Goal: Task Accomplishment & Management: Use online tool/utility

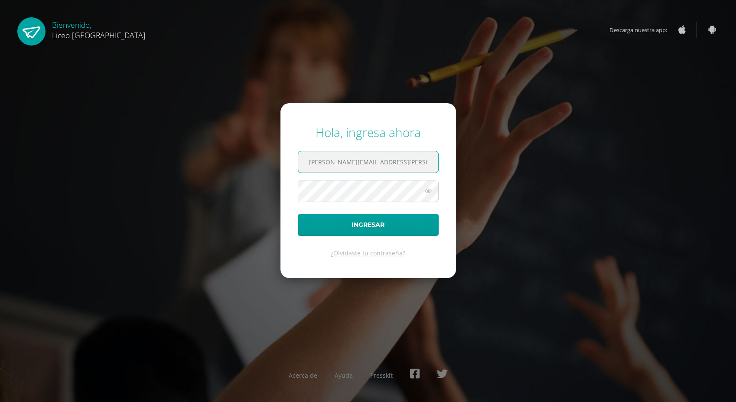
click at [348, 160] on input "oseas.guzman@liceoguatemala.edu.gt" at bounding box center [368, 161] width 140 height 21
type input "coordinador.tecnologia@liceoguatemala.edu.gt"
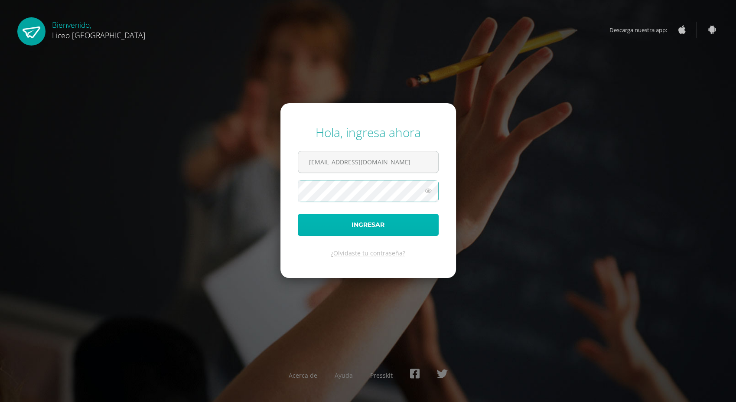
click at [388, 219] on button "Ingresar" at bounding box center [368, 225] width 141 height 22
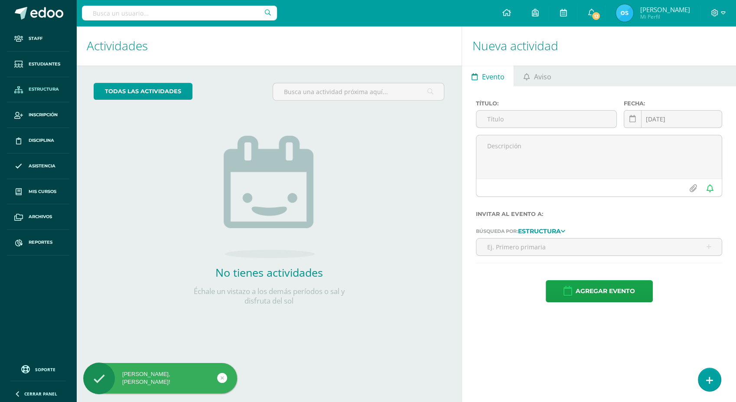
click at [49, 88] on span "Estructura" at bounding box center [44, 89] width 30 height 7
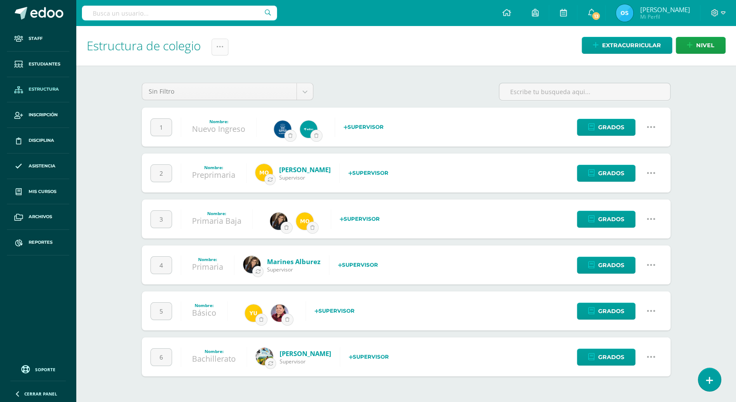
click at [223, 49] on icon at bounding box center [219, 46] width 7 height 7
click at [194, 73] on link "Administración de Ciclos" at bounding box center [199, 74] width 95 height 21
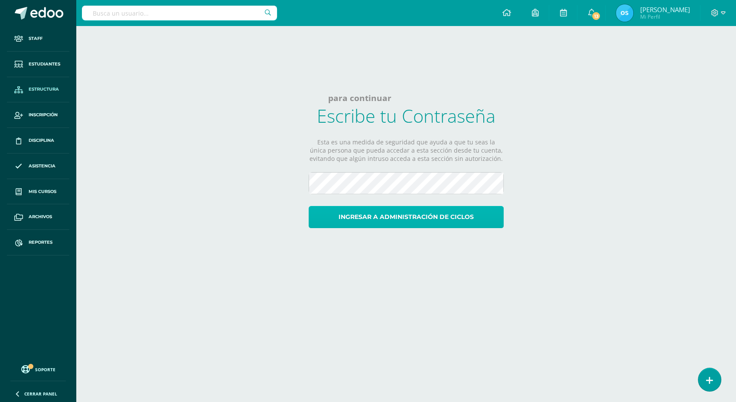
click at [409, 220] on button "Ingresar a administración de ciclos" at bounding box center [406, 217] width 195 height 22
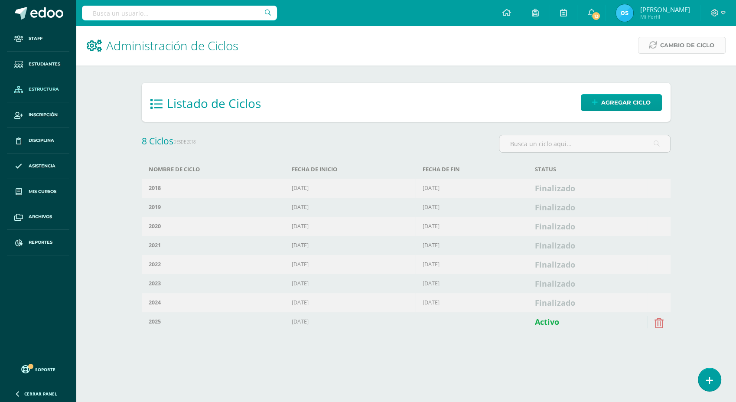
click at [680, 46] on span "Cambio de Ciclo" at bounding box center [687, 45] width 54 height 16
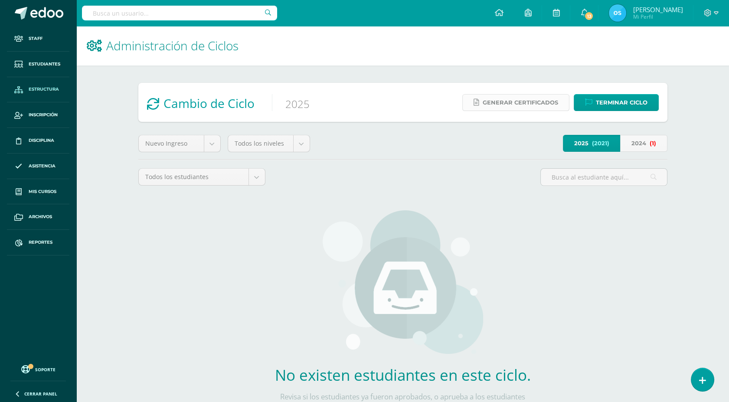
click at [510, 99] on span "Generar certificados" at bounding box center [520, 103] width 75 height 16
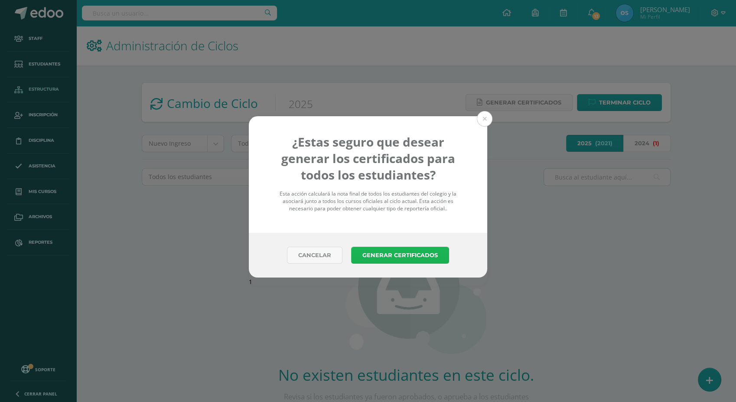
click at [388, 254] on button "Generar Certificados" at bounding box center [400, 255] width 98 height 17
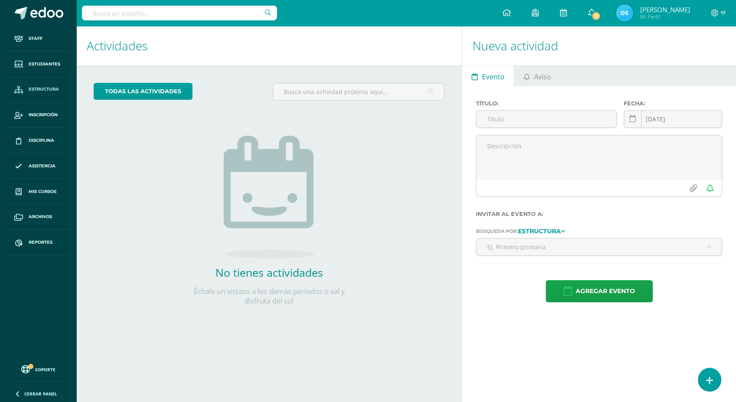
click at [44, 92] on span "Estructura" at bounding box center [44, 89] width 30 height 7
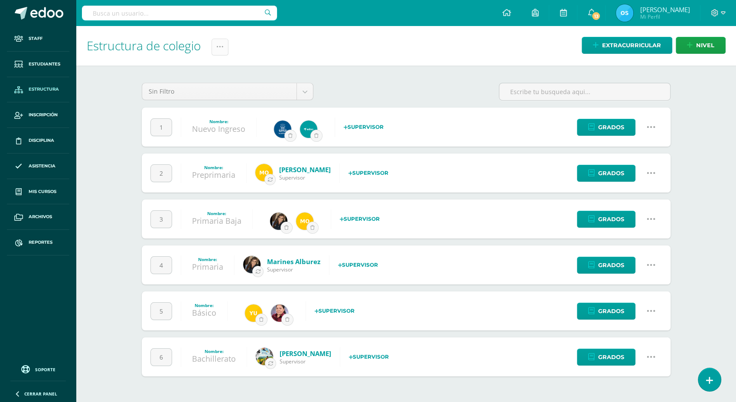
click at [222, 49] on icon at bounding box center [219, 46] width 7 height 7
click at [216, 68] on link "Administración de Ciclos" at bounding box center [199, 74] width 95 height 21
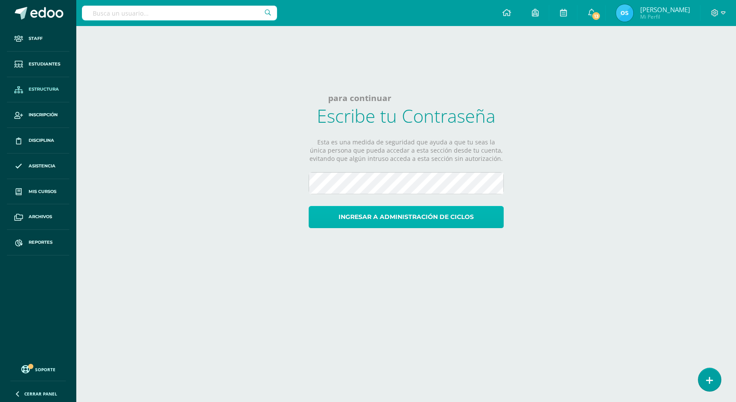
click at [424, 217] on button "Ingresar a administración de ciclos" at bounding box center [406, 217] width 195 height 22
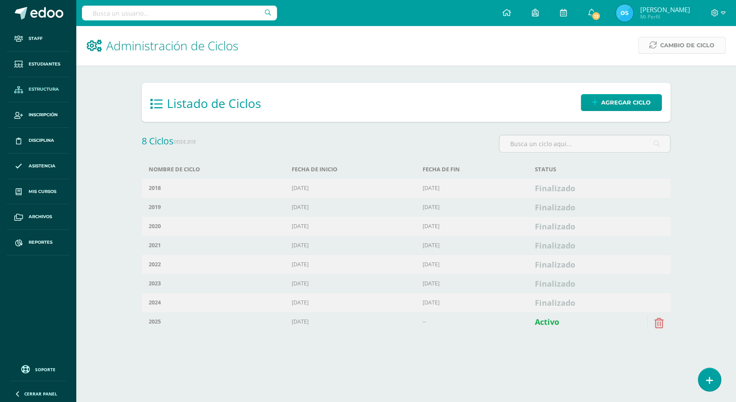
click at [661, 45] on span "Cambio de Ciclo" at bounding box center [687, 45] width 54 height 16
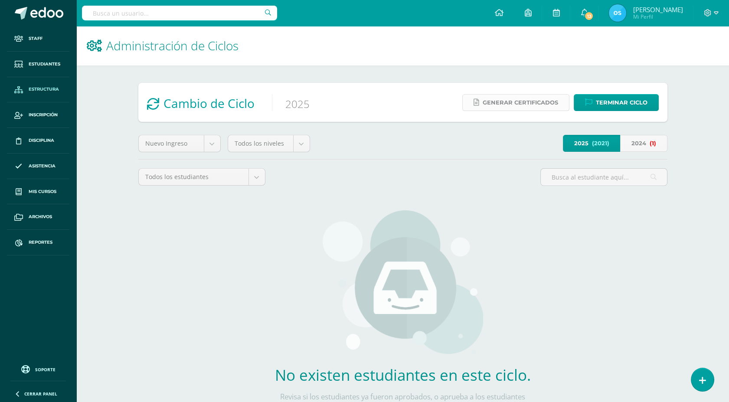
click at [495, 100] on span "Generar certificados" at bounding box center [520, 103] width 75 height 16
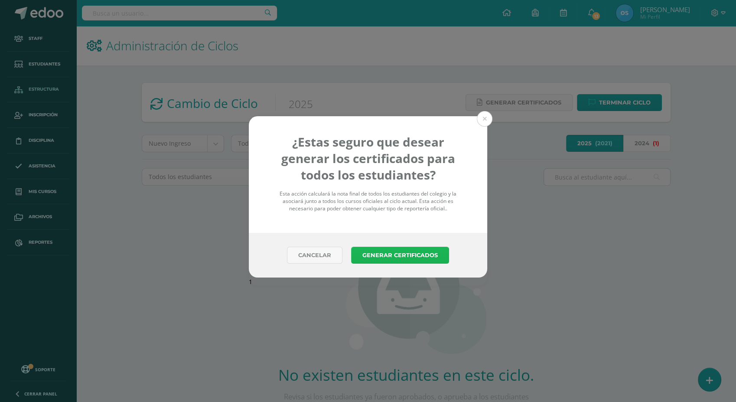
click at [393, 255] on button "Generar Certificados" at bounding box center [400, 255] width 98 height 17
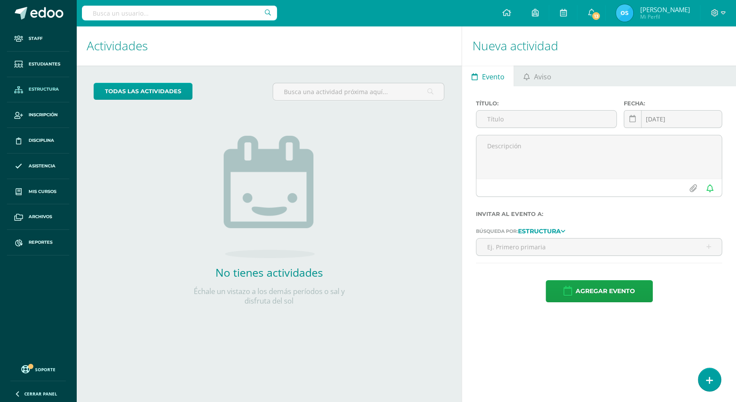
click at [37, 91] on span "Estructura" at bounding box center [44, 89] width 30 height 7
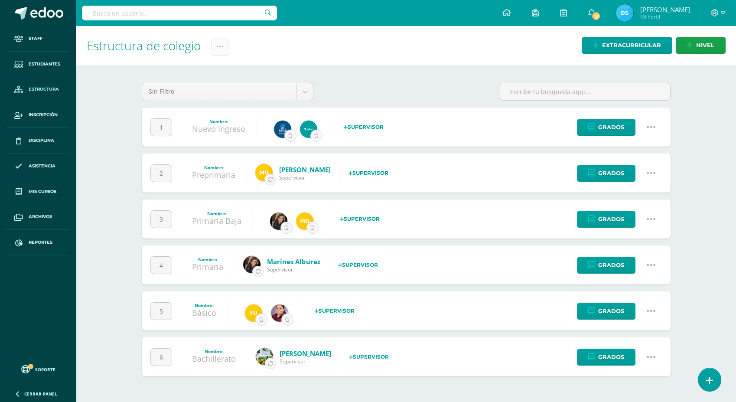
click at [221, 44] on icon at bounding box center [219, 46] width 7 height 7
click at [198, 75] on link "Administración de Ciclos" at bounding box center [199, 74] width 95 height 21
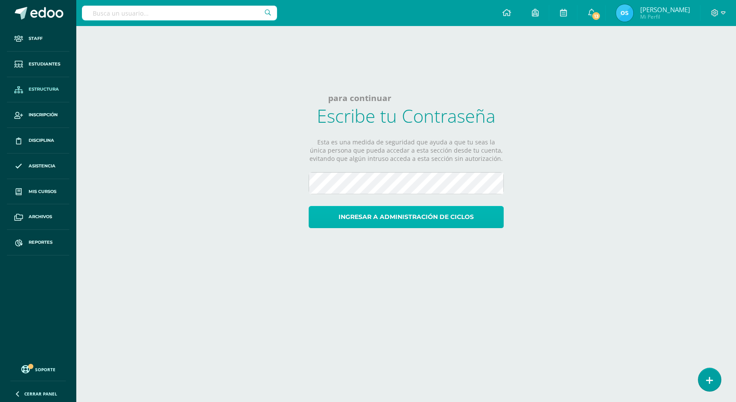
click at [430, 221] on button "Ingresar a administración de ciclos" at bounding box center [406, 217] width 195 height 22
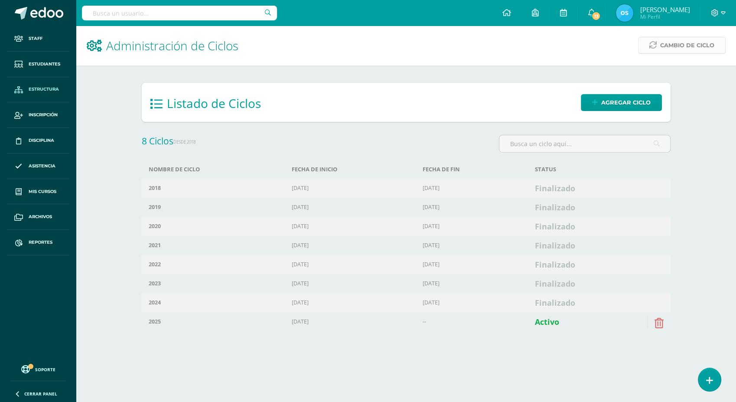
click at [655, 43] on icon at bounding box center [652, 45] width 7 height 7
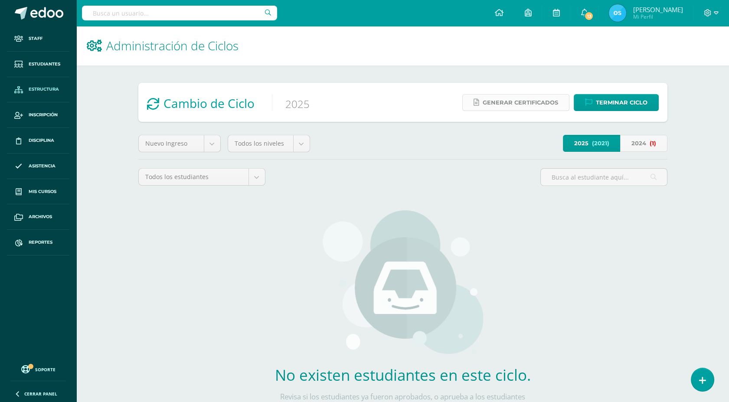
click at [502, 104] on span "Generar certificados" at bounding box center [520, 103] width 75 height 16
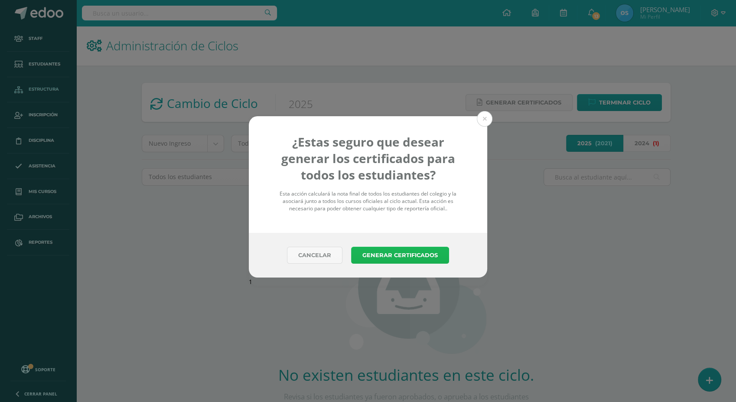
click at [389, 257] on button "Generar Certificados" at bounding box center [400, 255] width 98 height 17
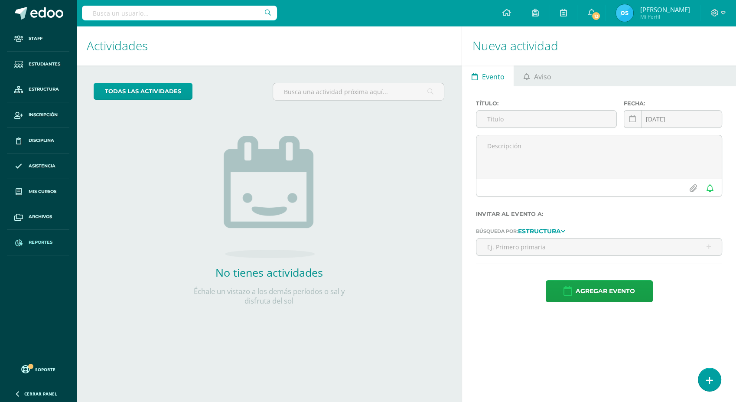
click at [48, 244] on span "Reportes" at bounding box center [41, 242] width 24 height 7
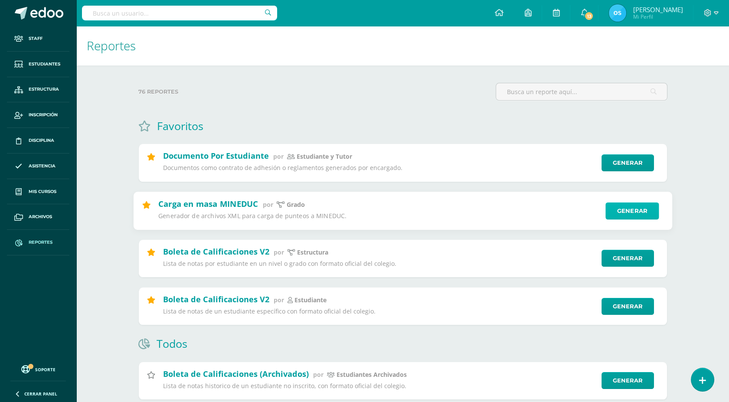
click at [645, 209] on link "Generar" at bounding box center [631, 210] width 53 height 17
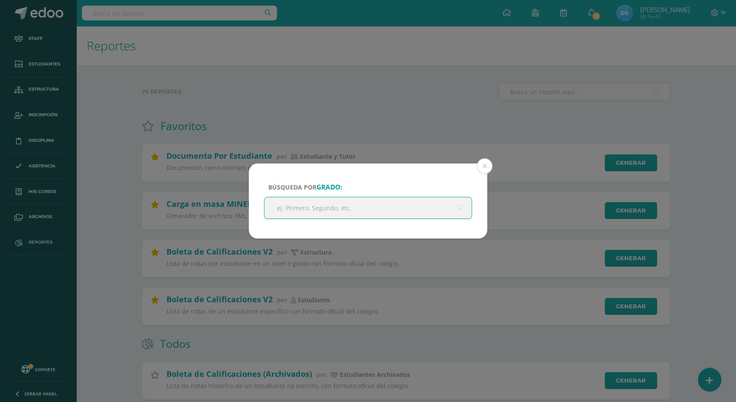
click at [406, 206] on input "text" at bounding box center [367, 207] width 207 height 21
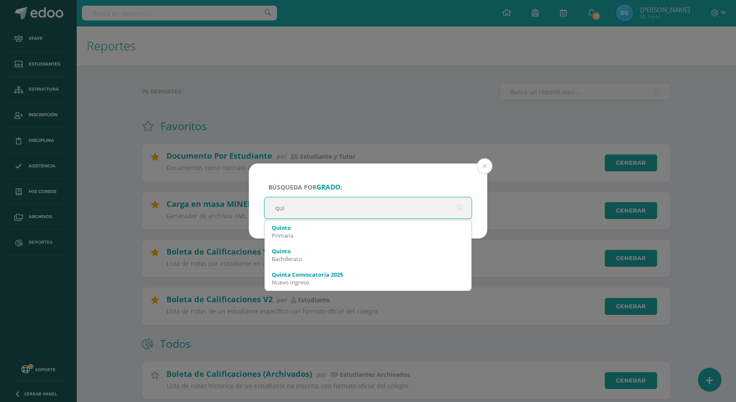
type input "quin"
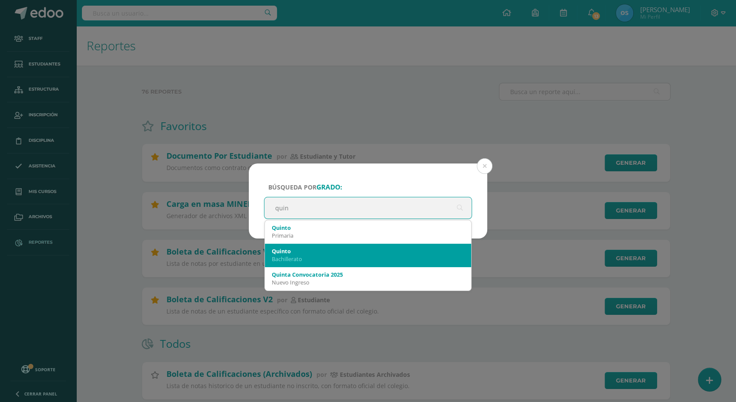
click at [320, 258] on div "Bachillerato" at bounding box center [368, 259] width 192 height 8
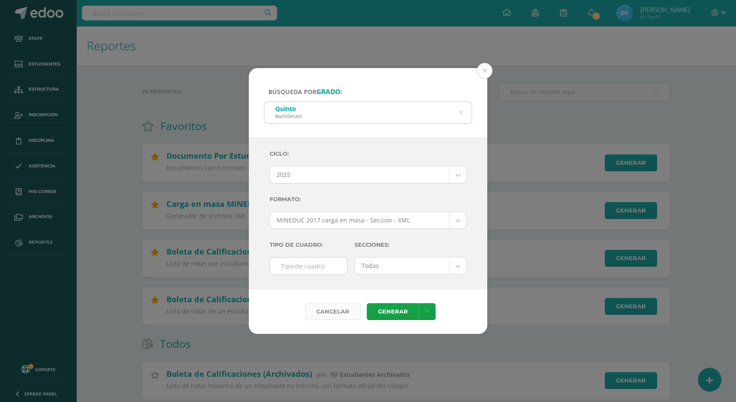
click at [340, 312] on div "Cancelar" at bounding box center [332, 311] width 55 height 17
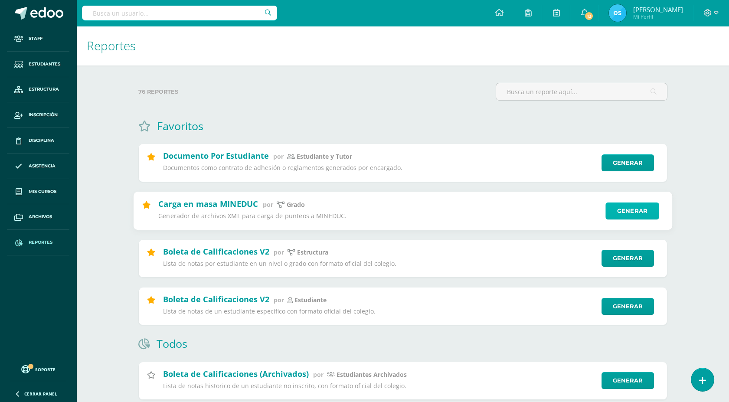
click at [637, 211] on link "Generar" at bounding box center [631, 210] width 53 height 17
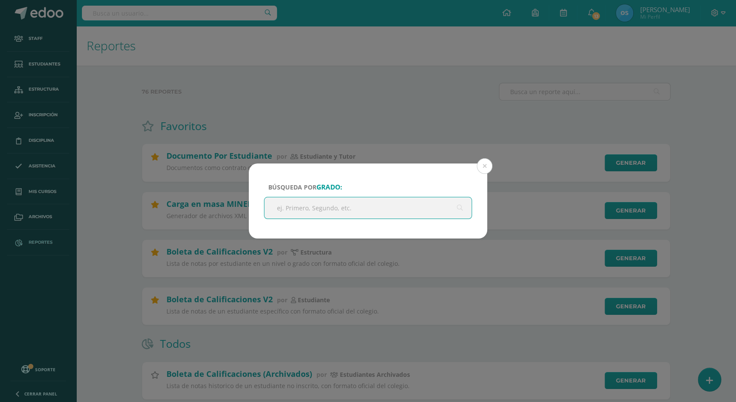
click at [306, 206] on input "text" at bounding box center [367, 207] width 207 height 21
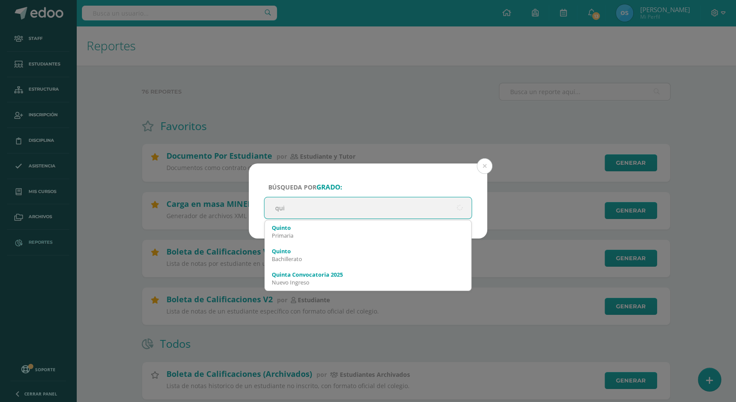
type input "quin"
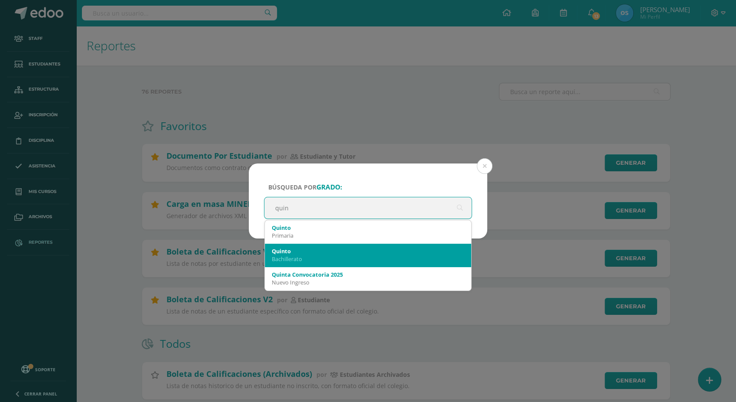
click at [306, 258] on div "Bachillerato" at bounding box center [368, 259] width 192 height 8
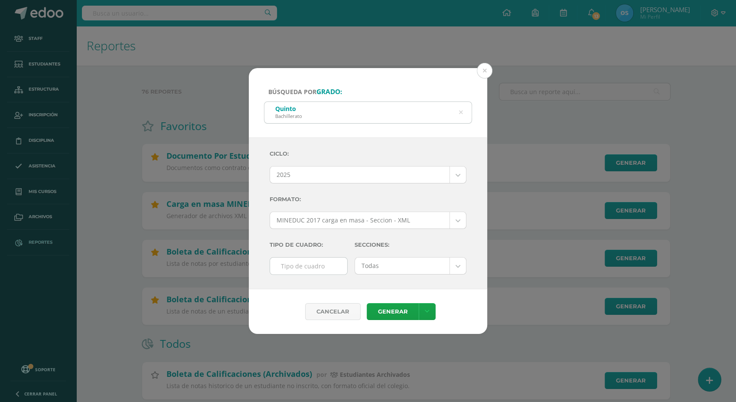
click at [302, 269] on input "text" at bounding box center [308, 266] width 77 height 17
type input "F"
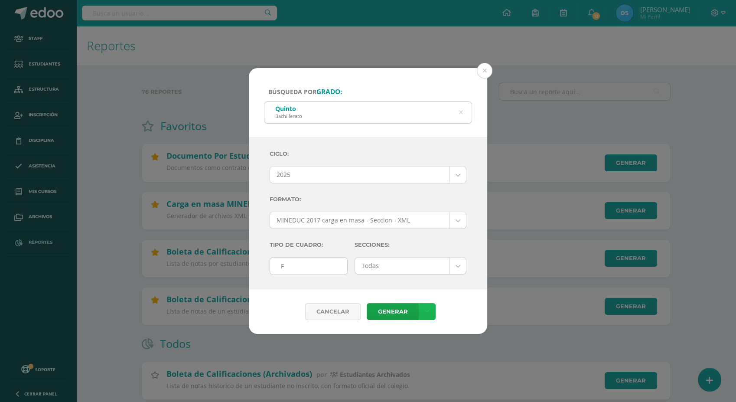
click at [427, 310] on icon at bounding box center [427, 311] width 5 height 7
click at [395, 313] on link "Generar" at bounding box center [393, 311] width 52 height 17
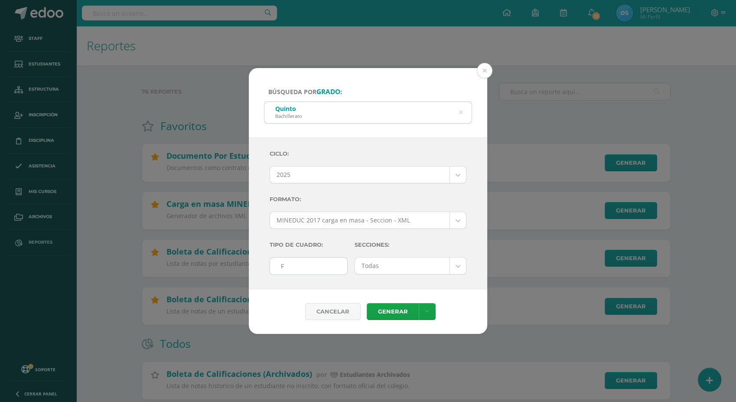
click at [427, 314] on icon at bounding box center [427, 311] width 5 height 7
click at [437, 254] on link "Descargar como HTML" at bounding box center [427, 255] width 92 height 13
click at [486, 70] on button at bounding box center [485, 71] width 16 height 16
